Goal: Task Accomplishment & Management: Complete application form

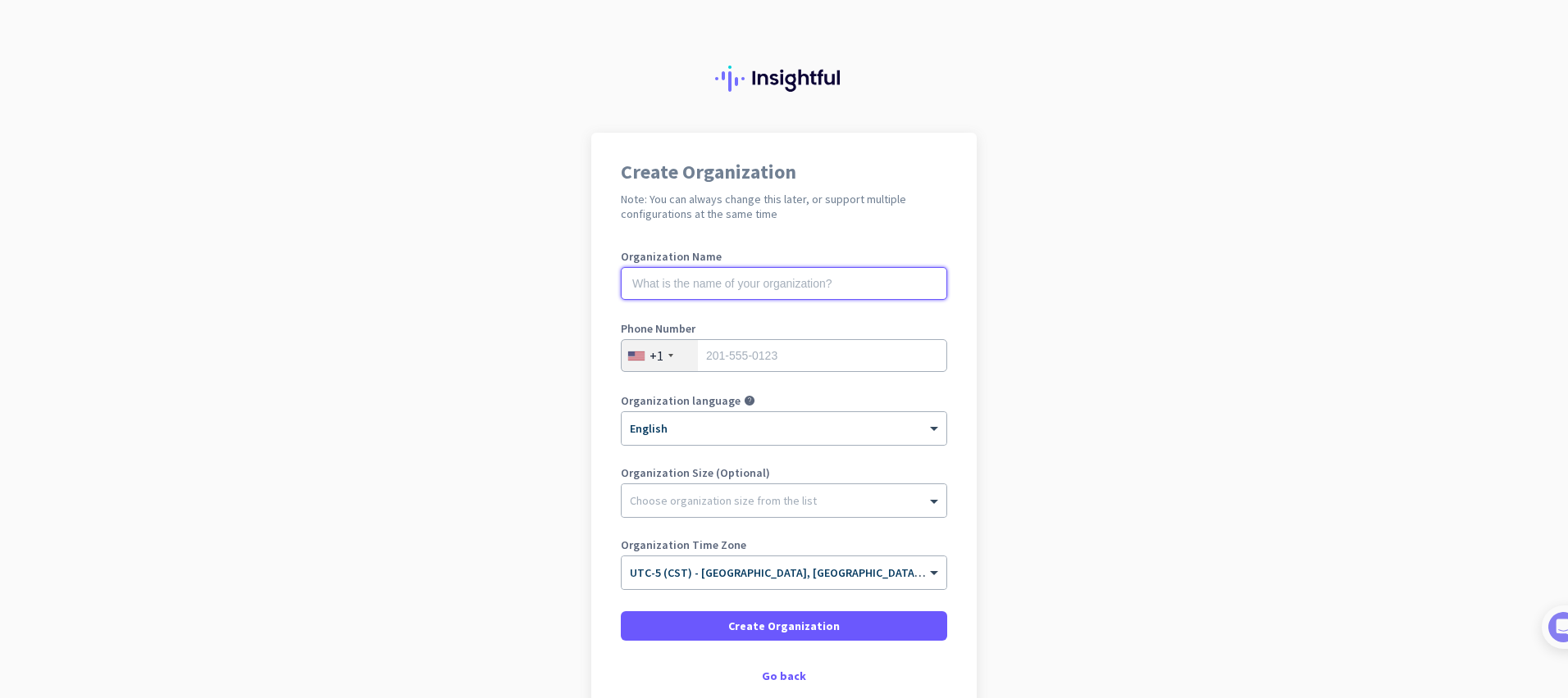
click at [798, 289] on input "text" at bounding box center [783, 283] width 326 height 33
type input "NorthBay"
click at [742, 353] on input "tel" at bounding box center [783, 356] width 326 height 33
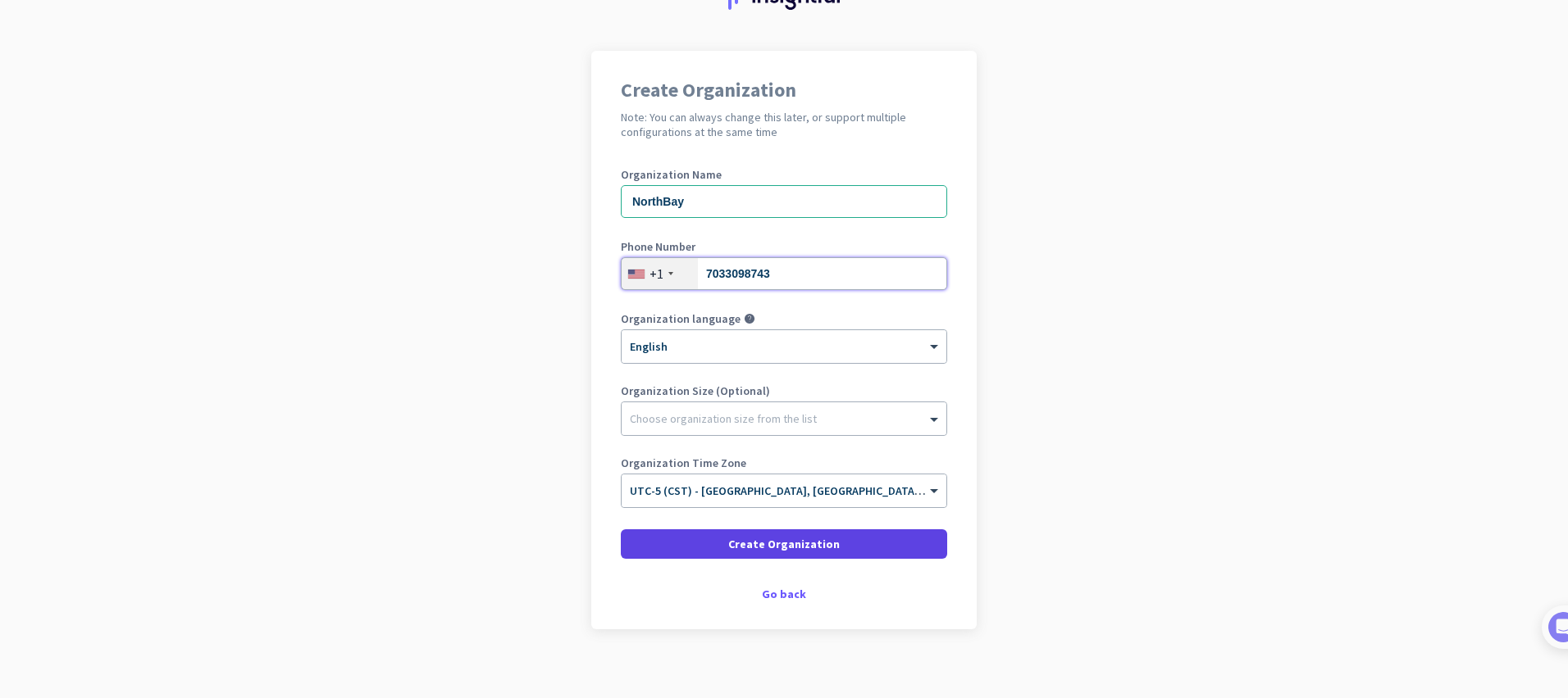
type input "7033098743"
click at [777, 548] on span "Create Organization" at bounding box center [784, 544] width 111 height 16
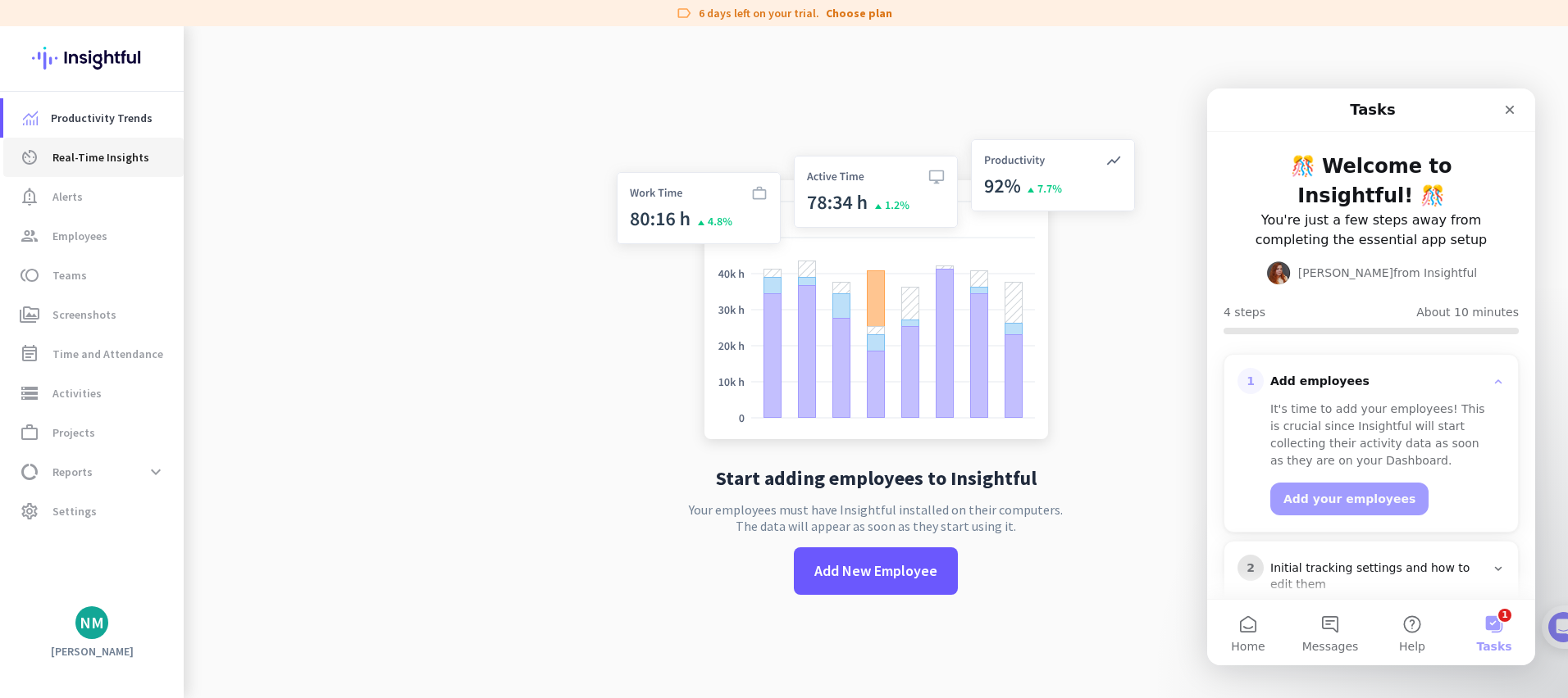
click at [121, 161] on span "Real-Time Insights" at bounding box center [100, 157] width 97 height 20
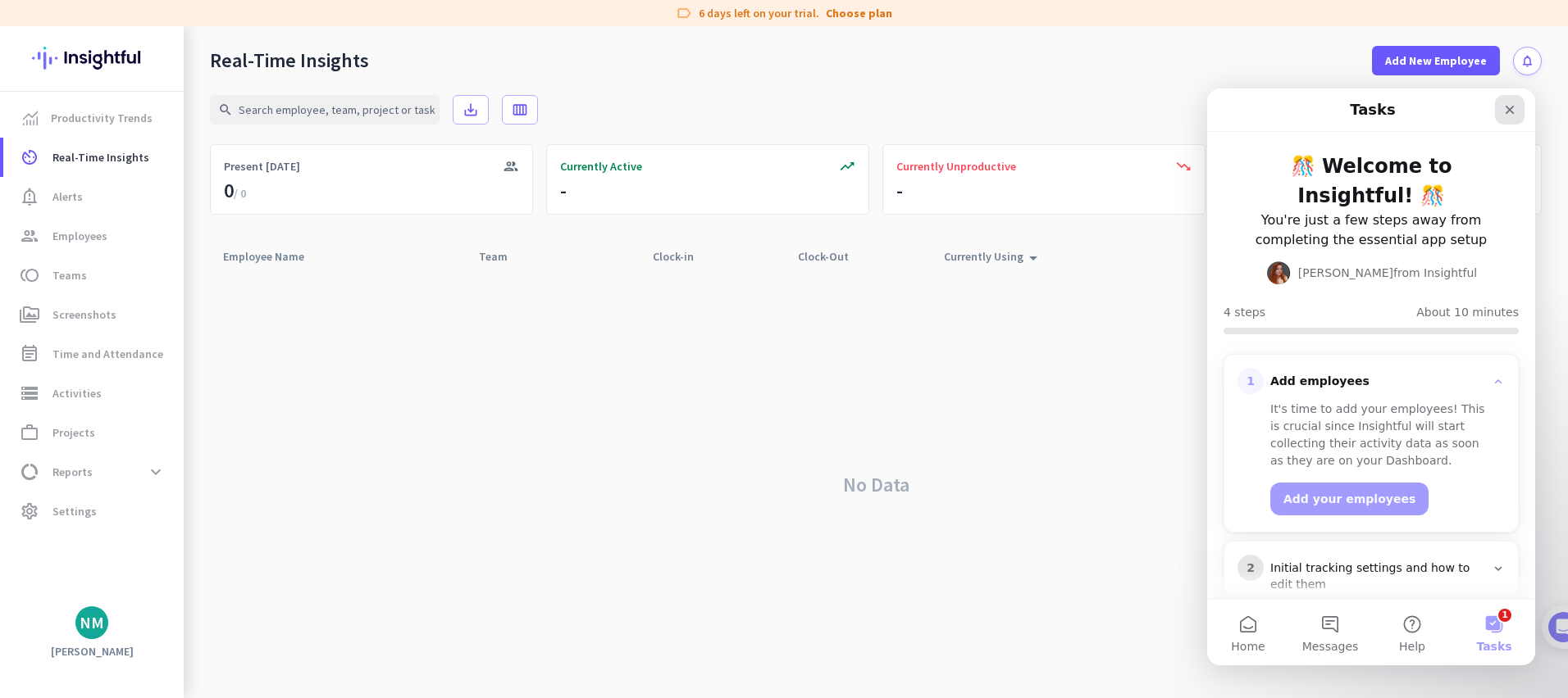
click at [1513, 110] on icon "Close" at bounding box center [1509, 109] width 13 height 13
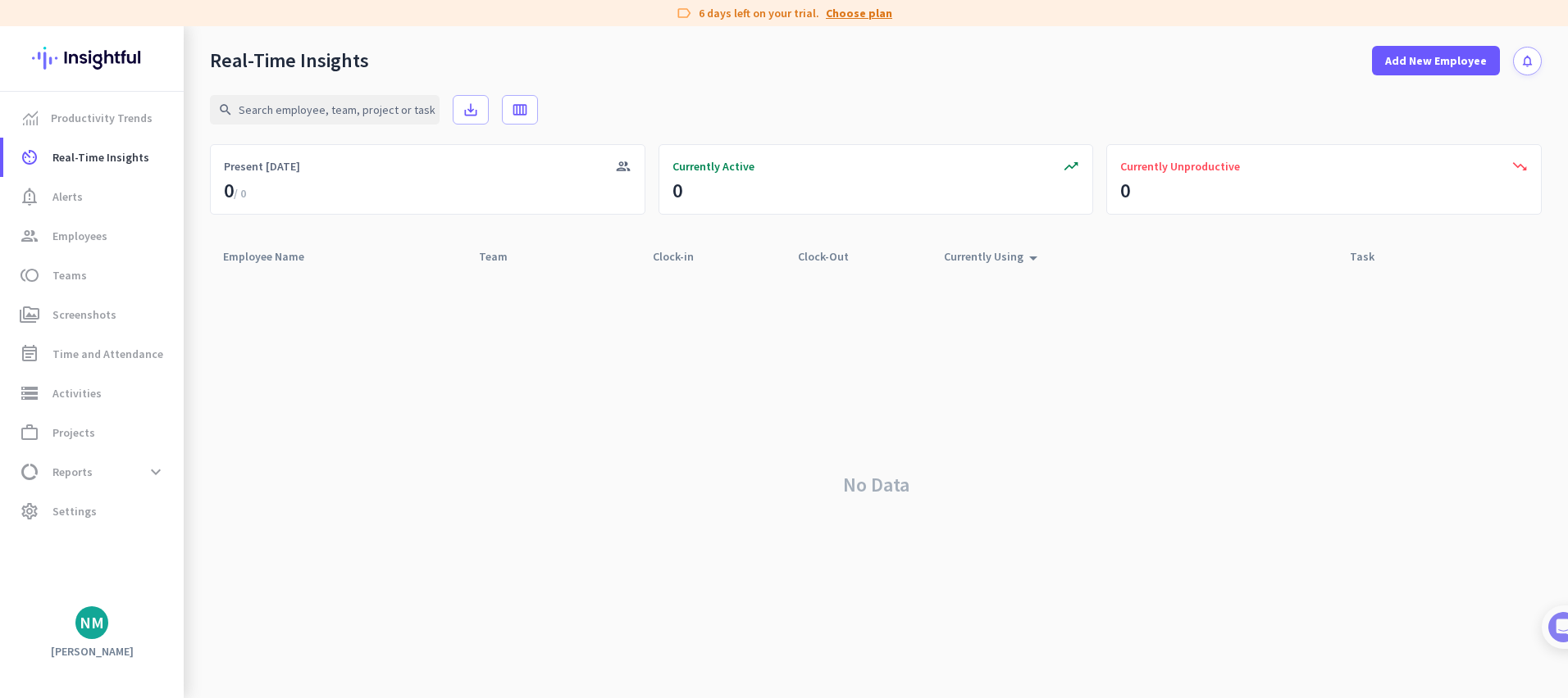
click at [836, 15] on link "Choose plan" at bounding box center [859, 13] width 67 height 16
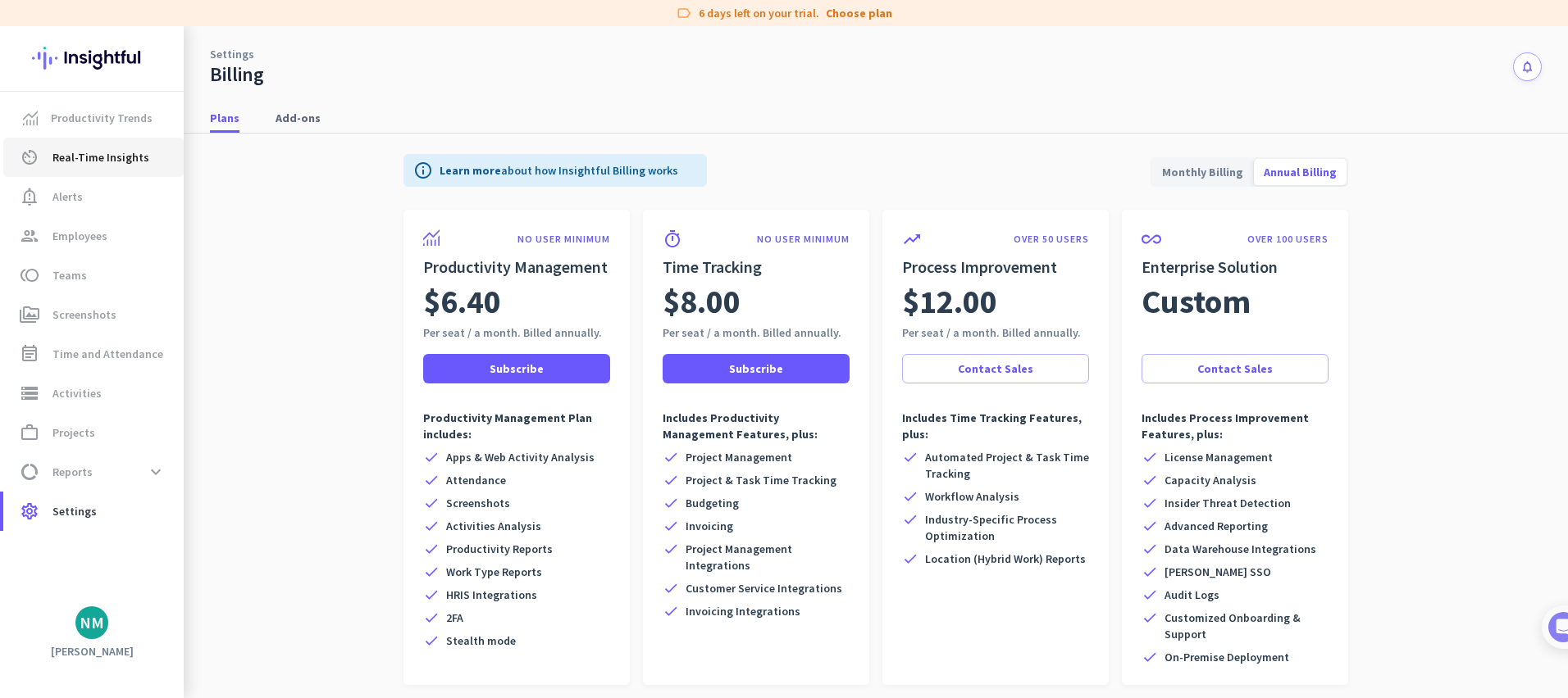
click at [108, 151] on span "Real-Time Insights" at bounding box center [100, 157] width 97 height 20
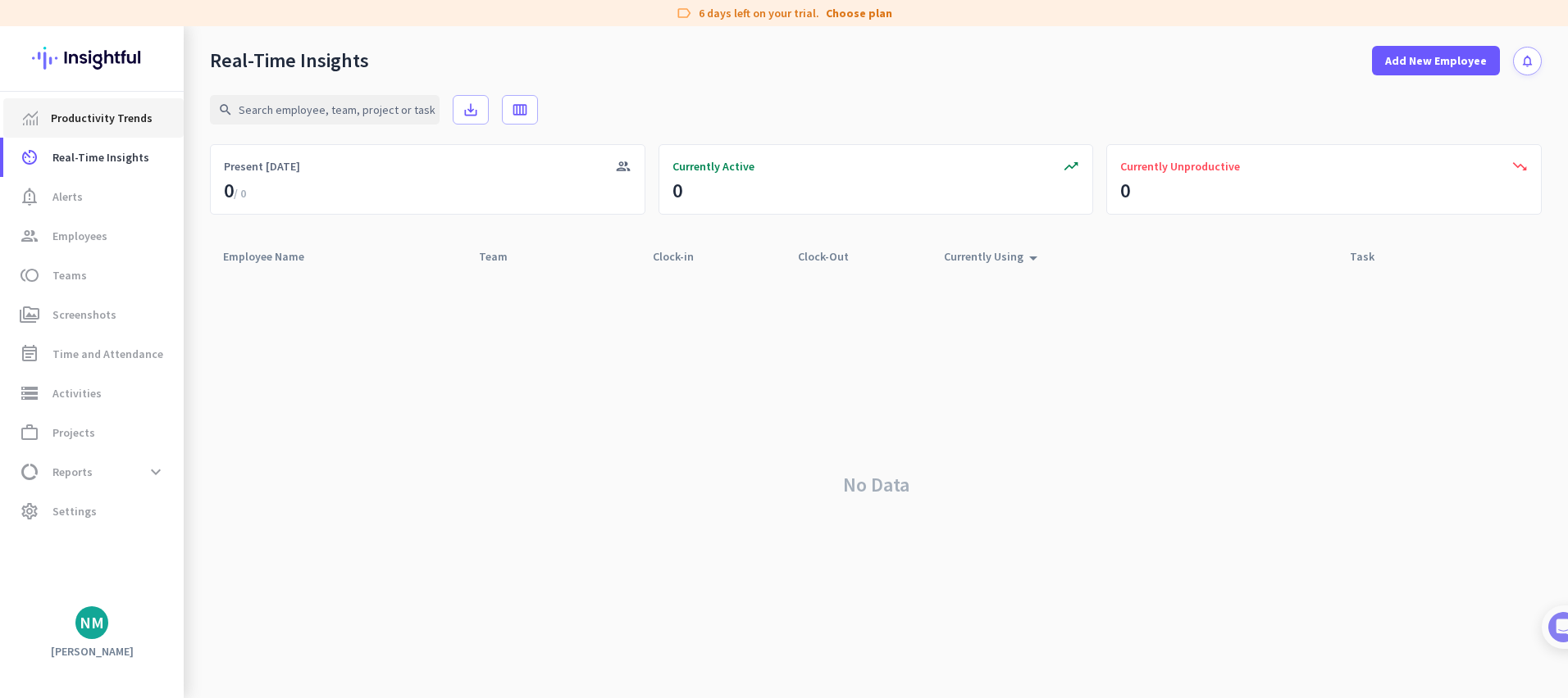
click at [100, 117] on span "Productivity Trends" at bounding box center [101, 117] width 102 height 20
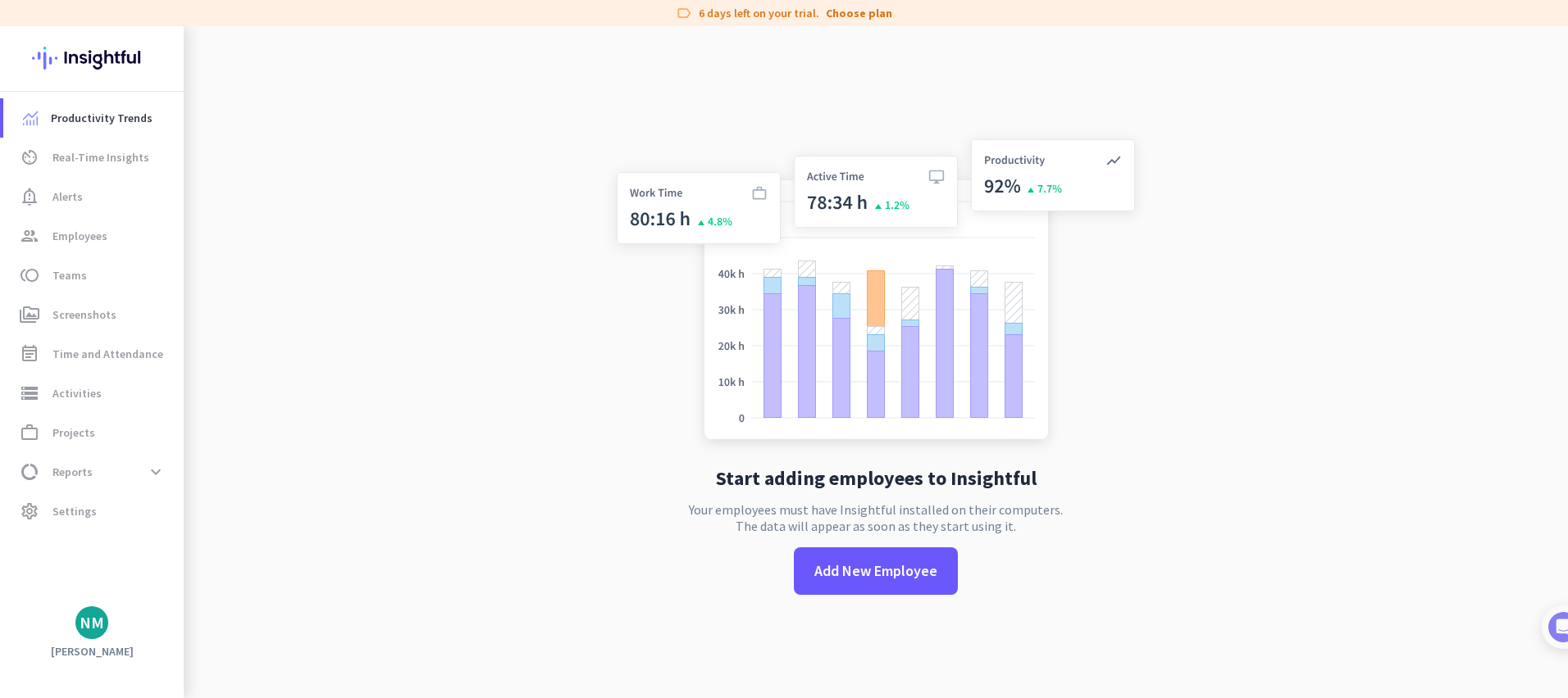
click at [900, 352] on img at bounding box center [876, 292] width 543 height 326
click at [903, 177] on img at bounding box center [876, 292] width 543 height 326
click at [1119, 152] on img at bounding box center [876, 292] width 543 height 326
click at [89, 463] on span "Reports" at bounding box center [72, 471] width 40 height 20
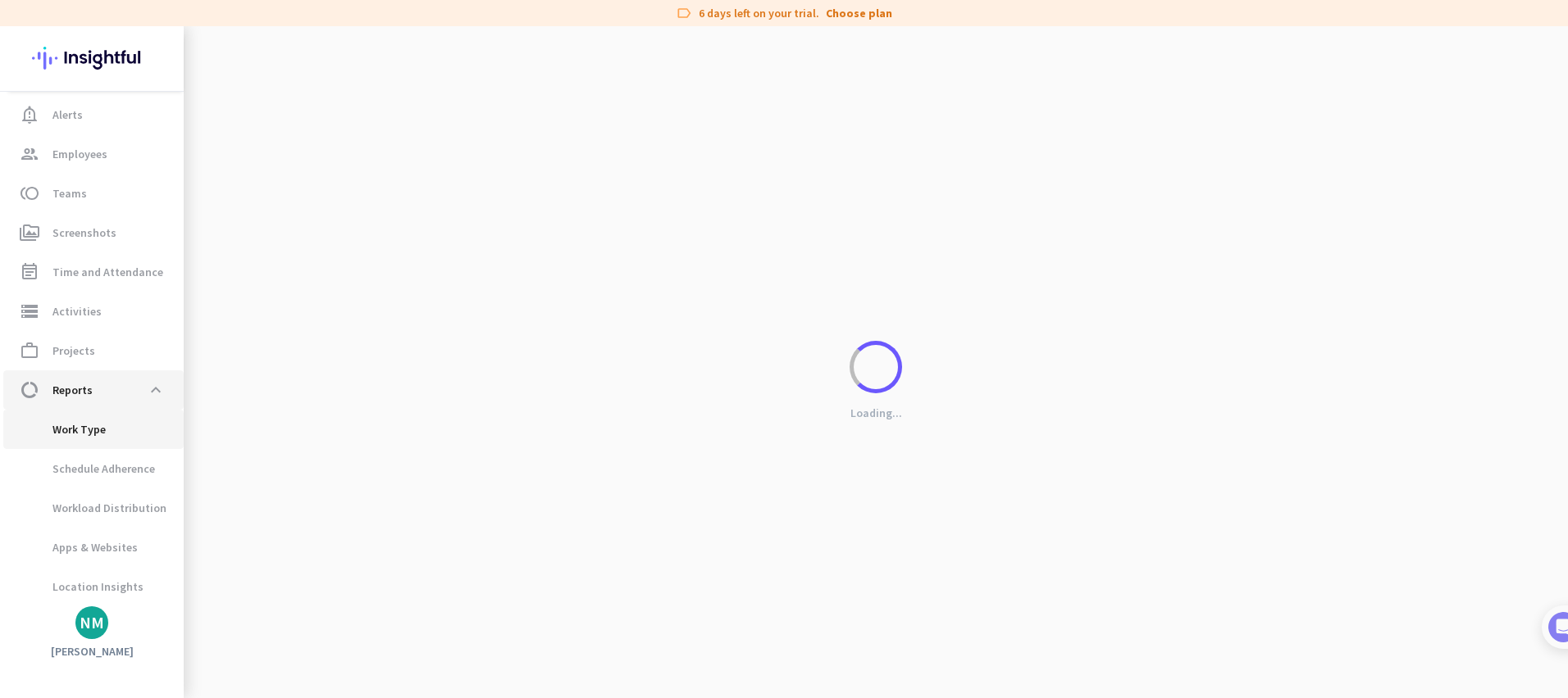
scroll to position [127, 0]
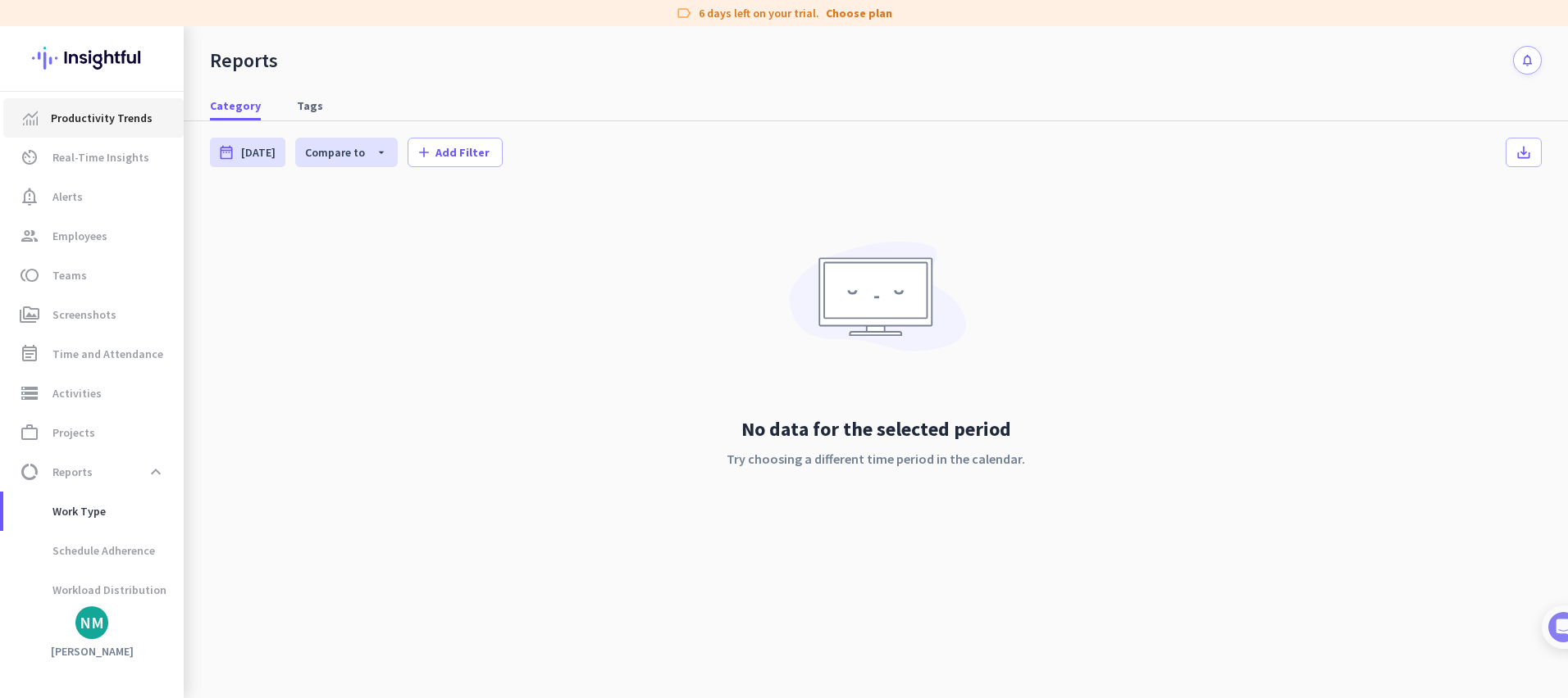
click at [108, 113] on span "Productivity Trends" at bounding box center [101, 117] width 102 height 20
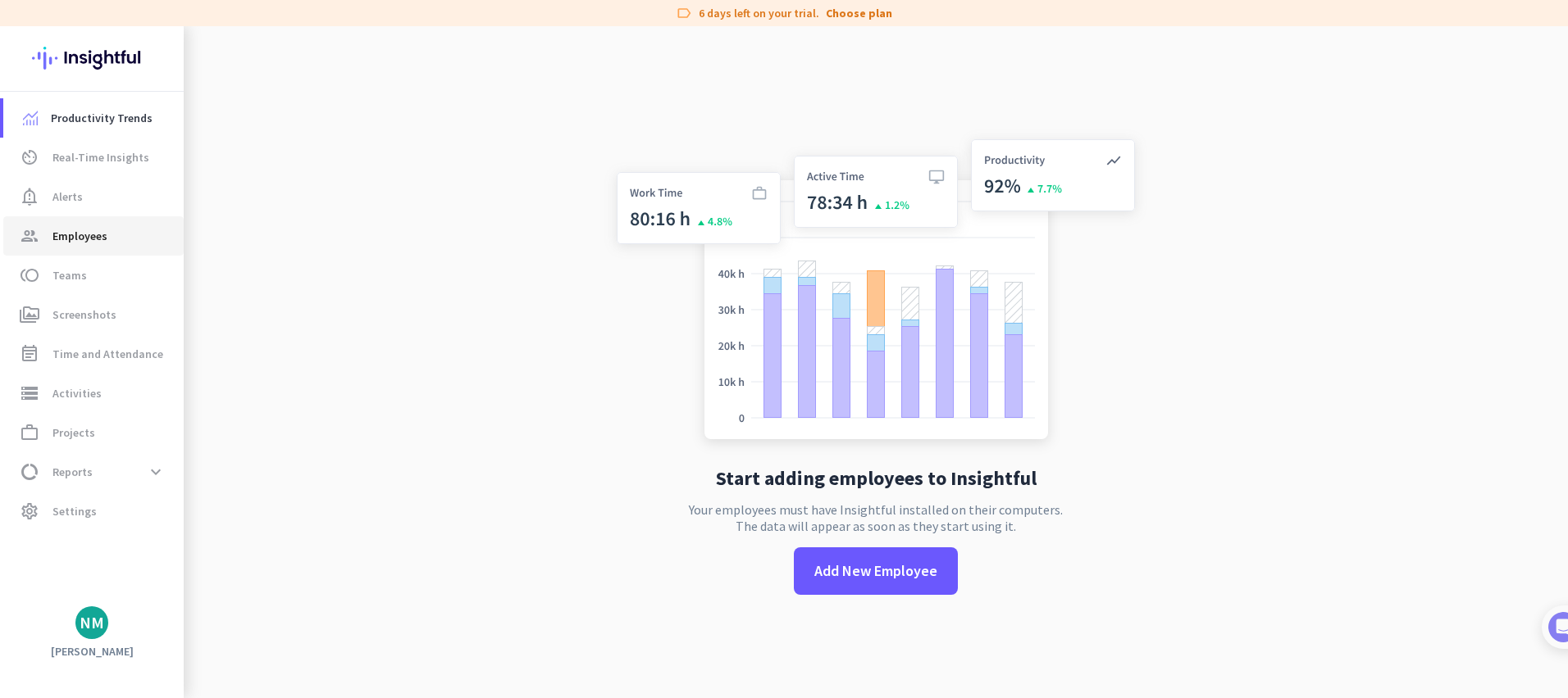
click at [81, 239] on span "Employees" at bounding box center [80, 235] width 55 height 20
